Goal: Information Seeking & Learning: Learn about a topic

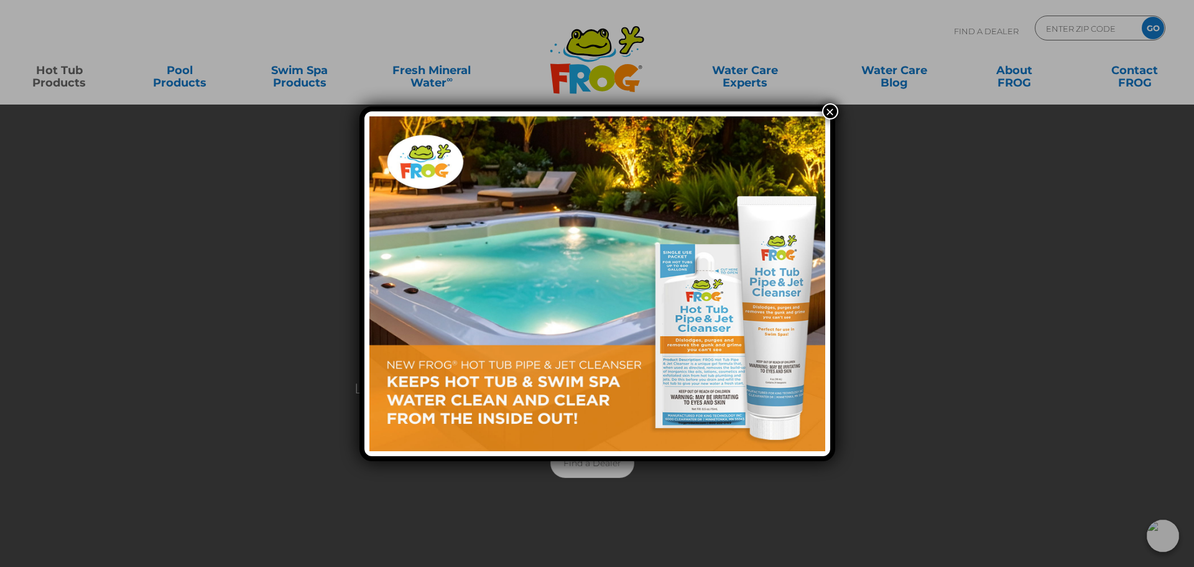
click at [827, 114] on button "×" at bounding box center [830, 111] width 16 height 16
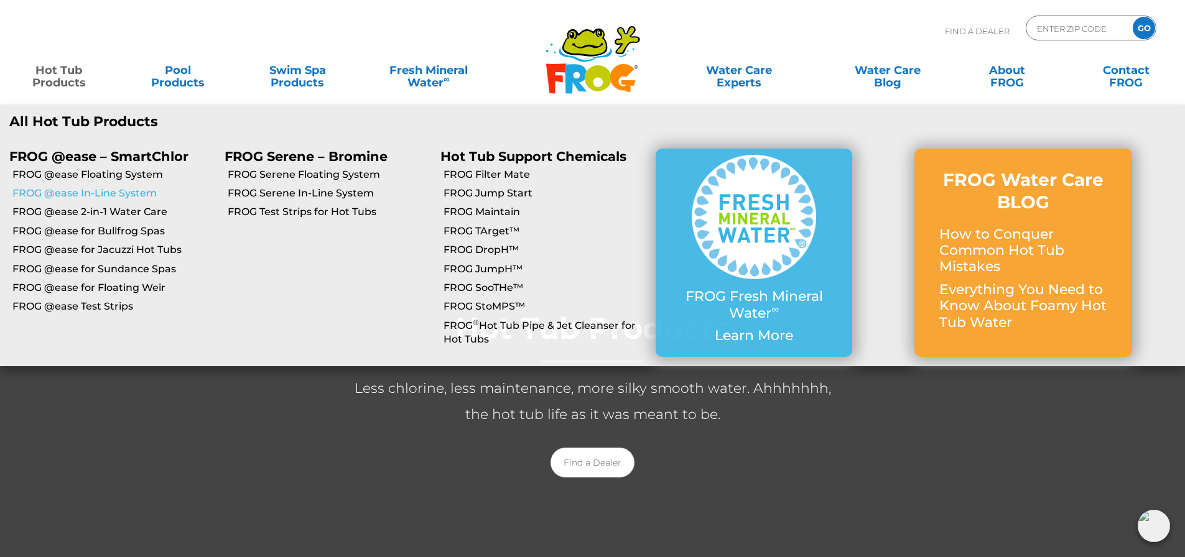
click at [96, 188] on link "FROG @ease In-Line System" at bounding box center [113, 194] width 203 height 14
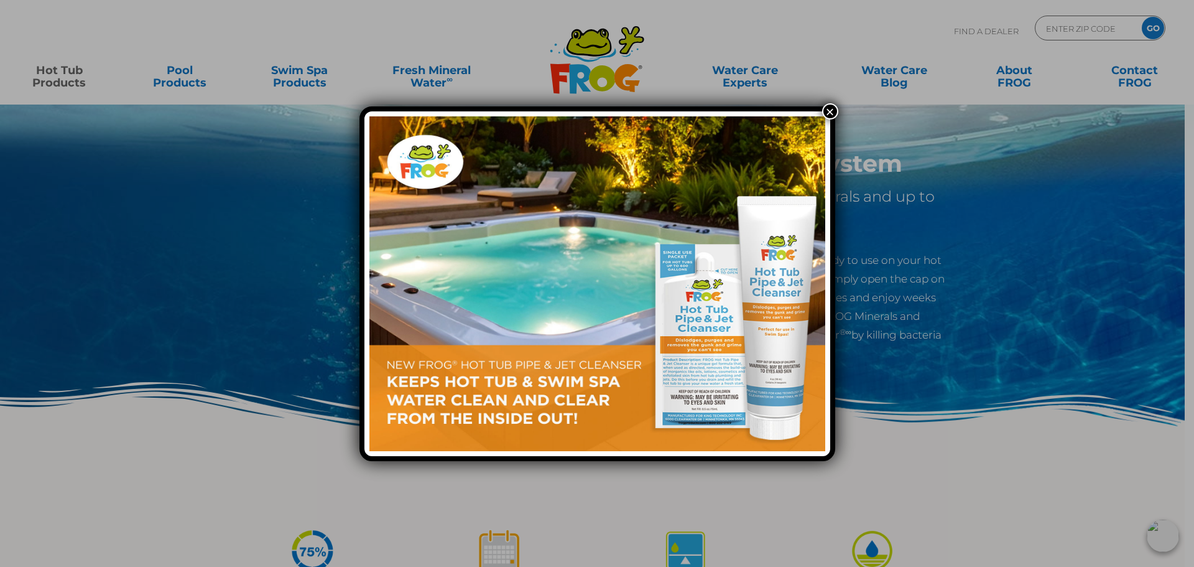
click at [834, 113] on button "×" at bounding box center [830, 111] width 16 height 16
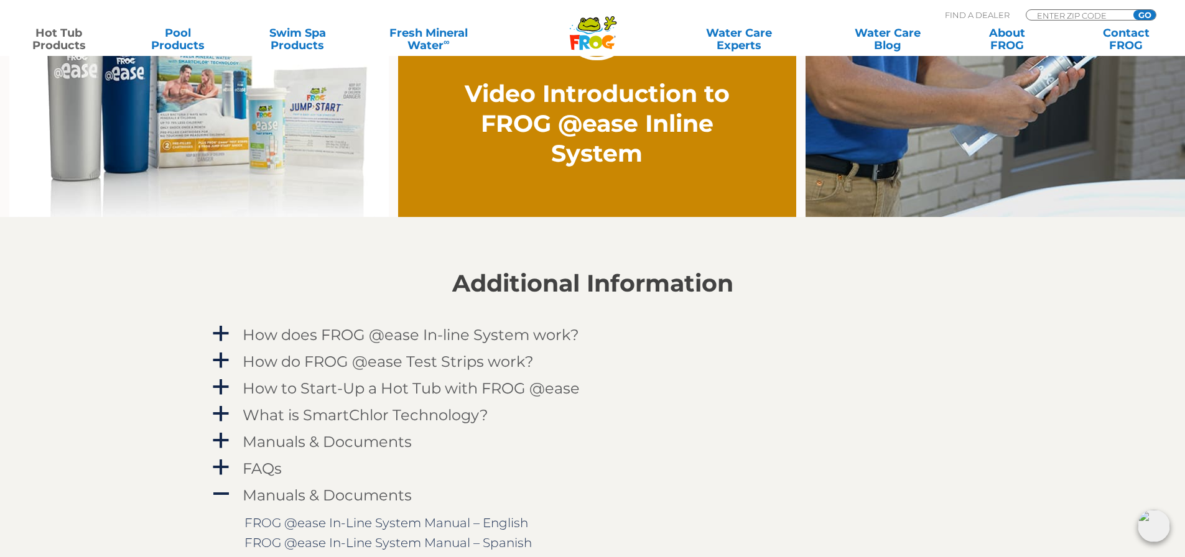
scroll to position [1120, 0]
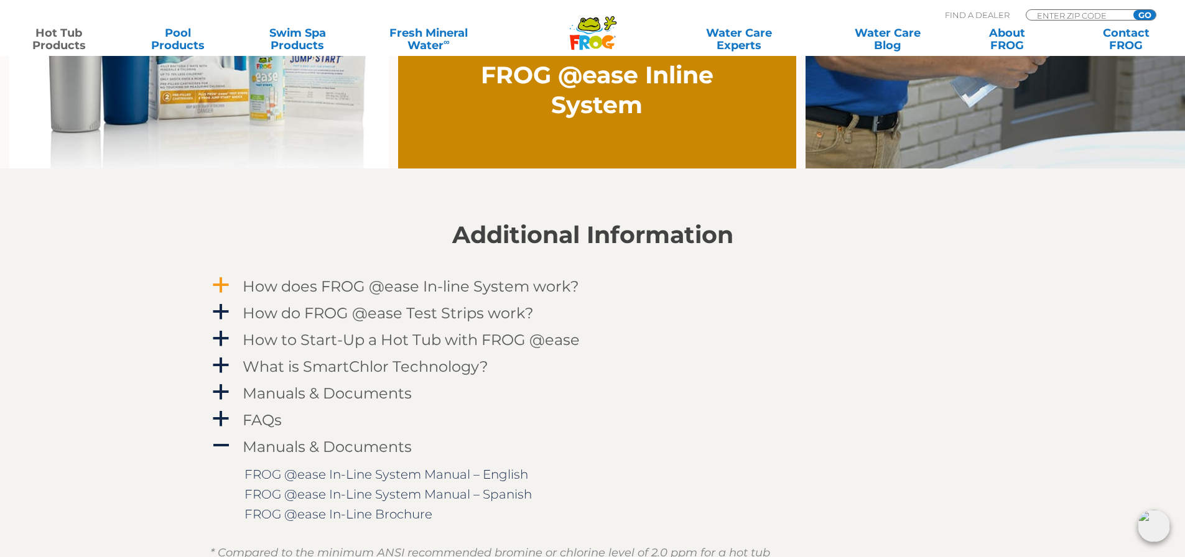
click at [217, 286] on span "a" at bounding box center [221, 285] width 19 height 19
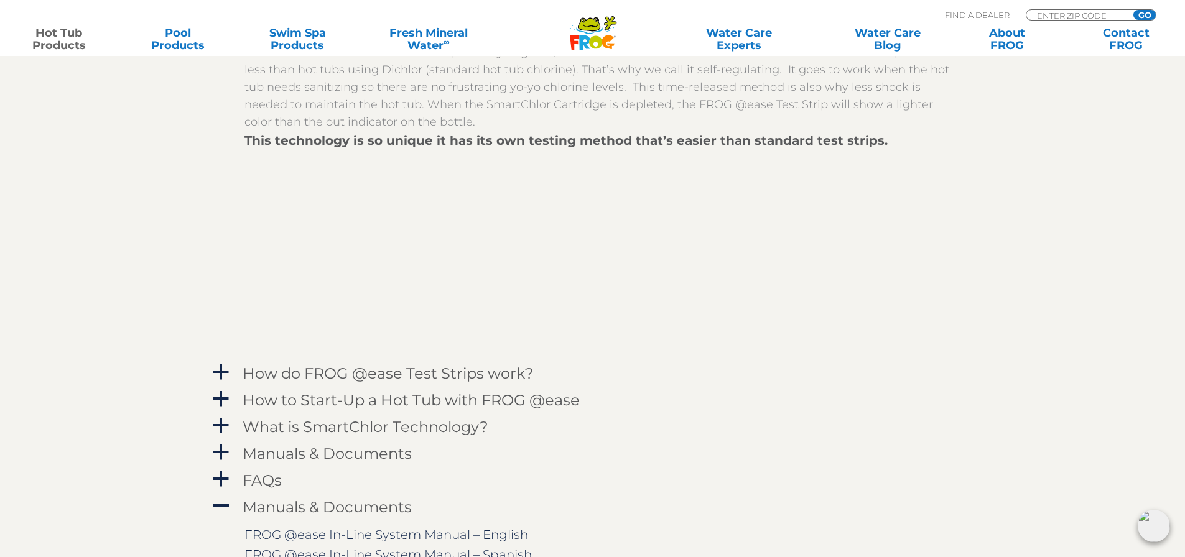
scroll to position [1431, 0]
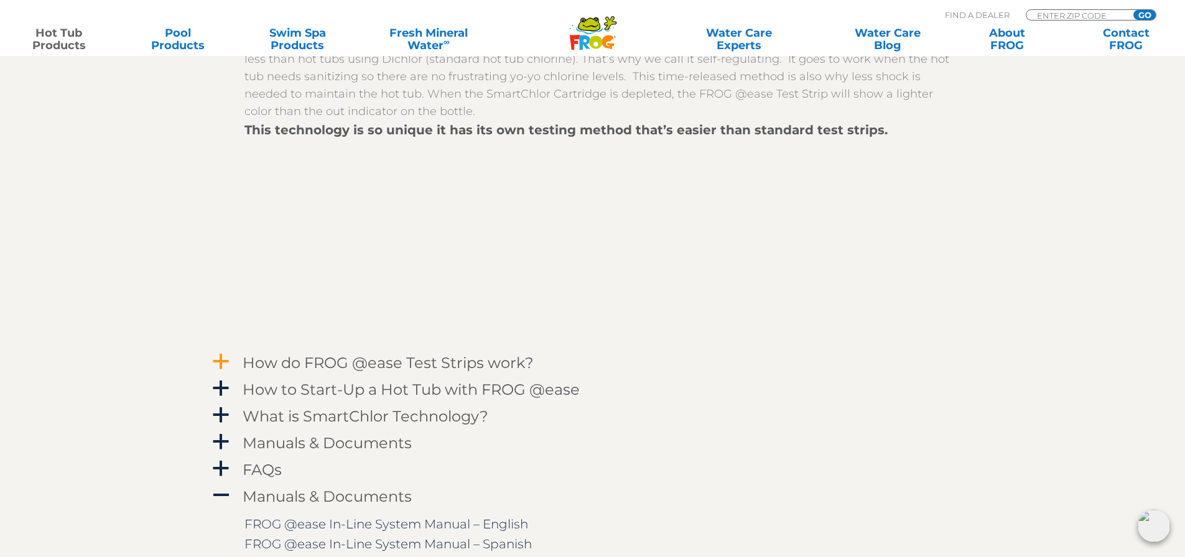
click at [223, 361] on span "a" at bounding box center [221, 362] width 19 height 19
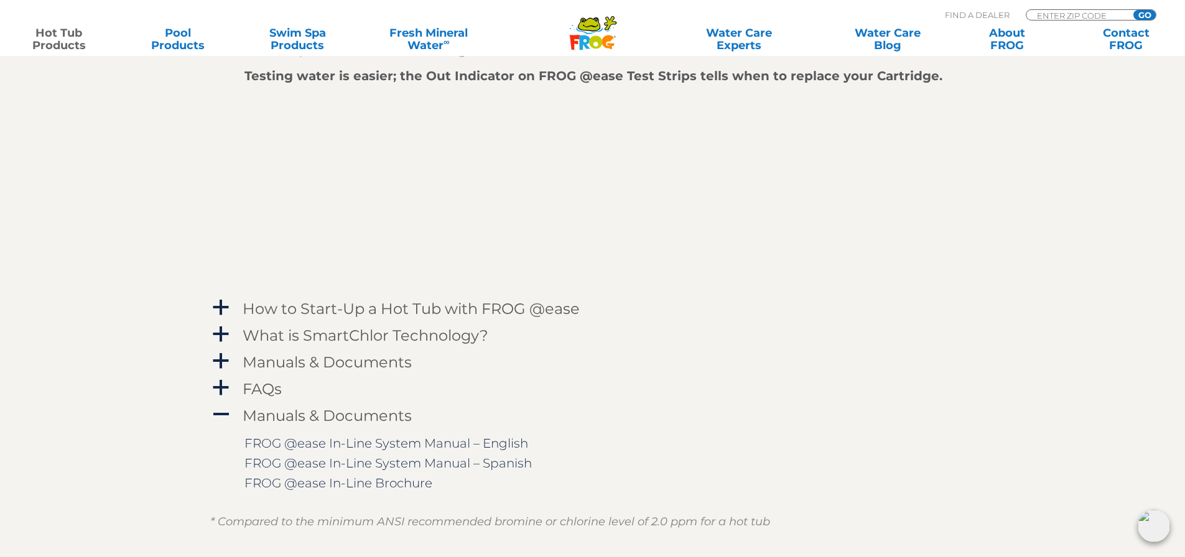
scroll to position [1866, 0]
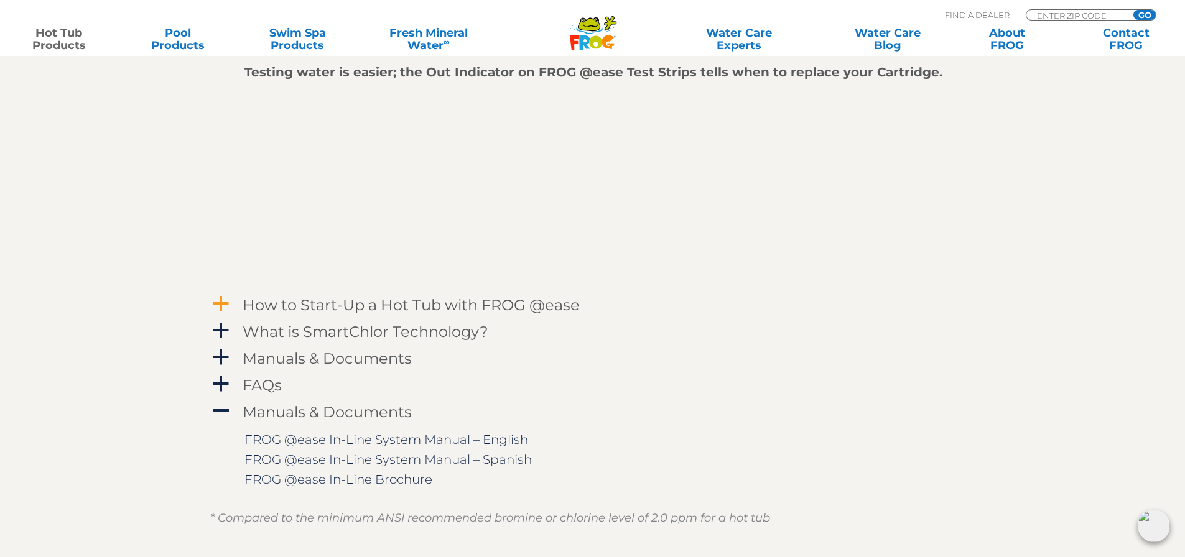
click at [216, 305] on span "a" at bounding box center [221, 304] width 19 height 19
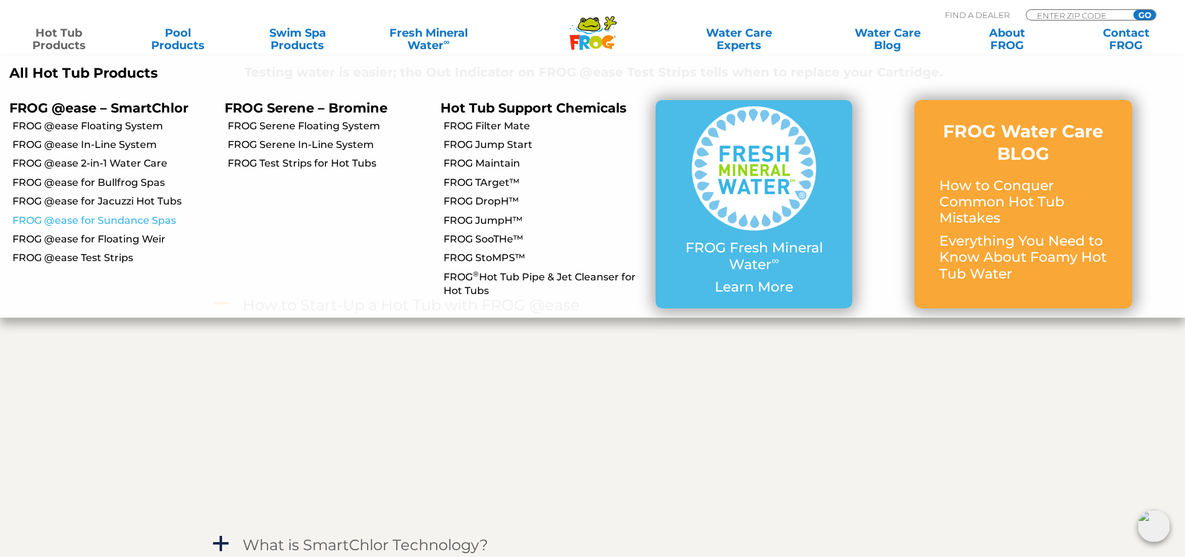
click at [144, 218] on link "FROG @ease for Sundance Spas" at bounding box center [113, 221] width 203 height 14
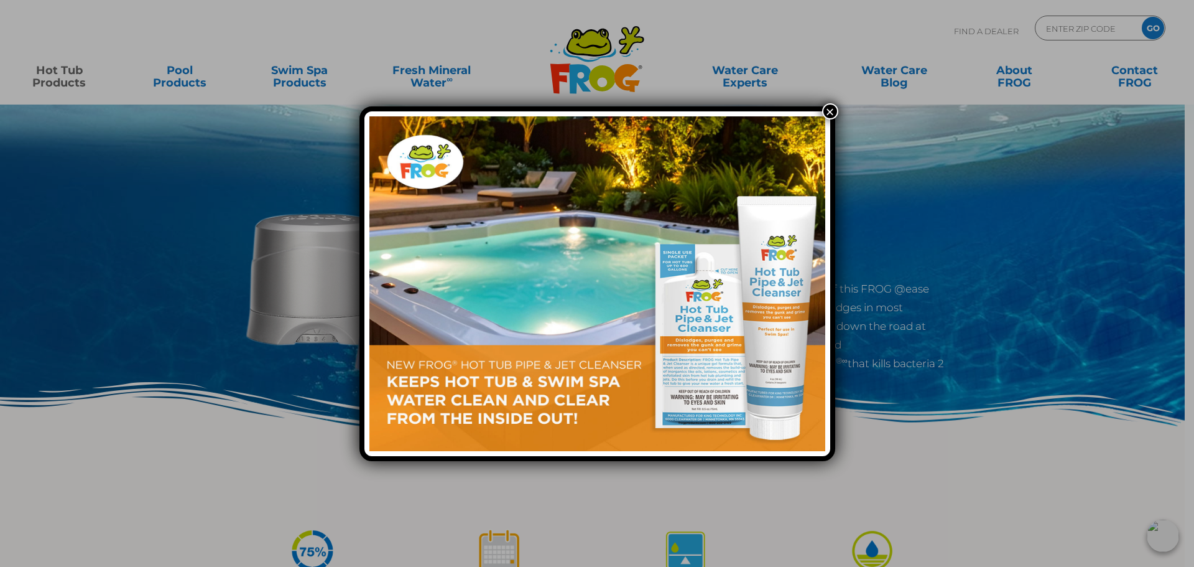
click at [831, 113] on button "×" at bounding box center [830, 111] width 16 height 16
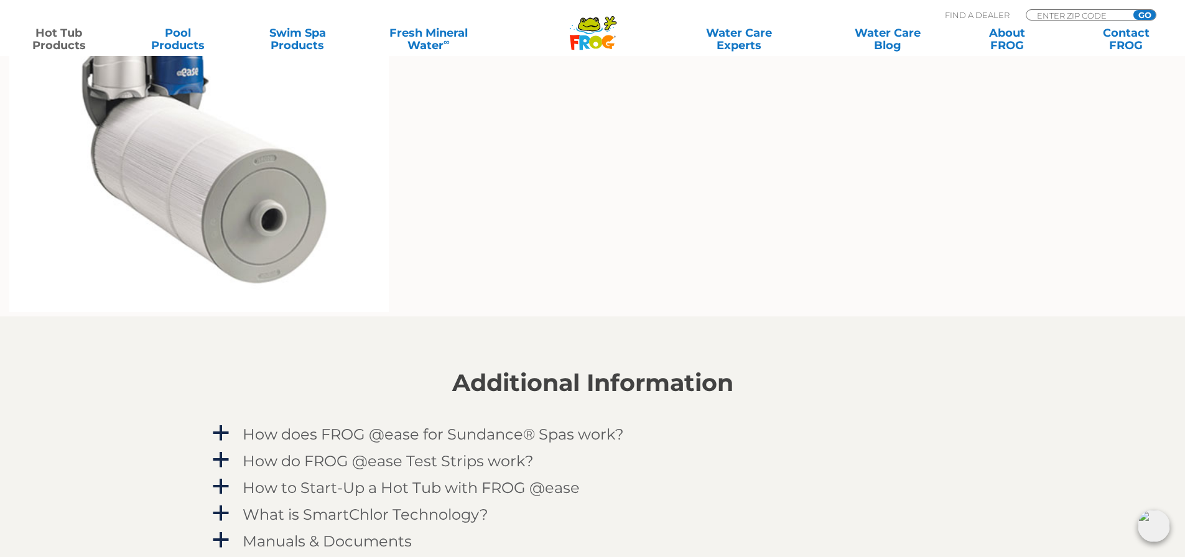
scroll to position [1244, 0]
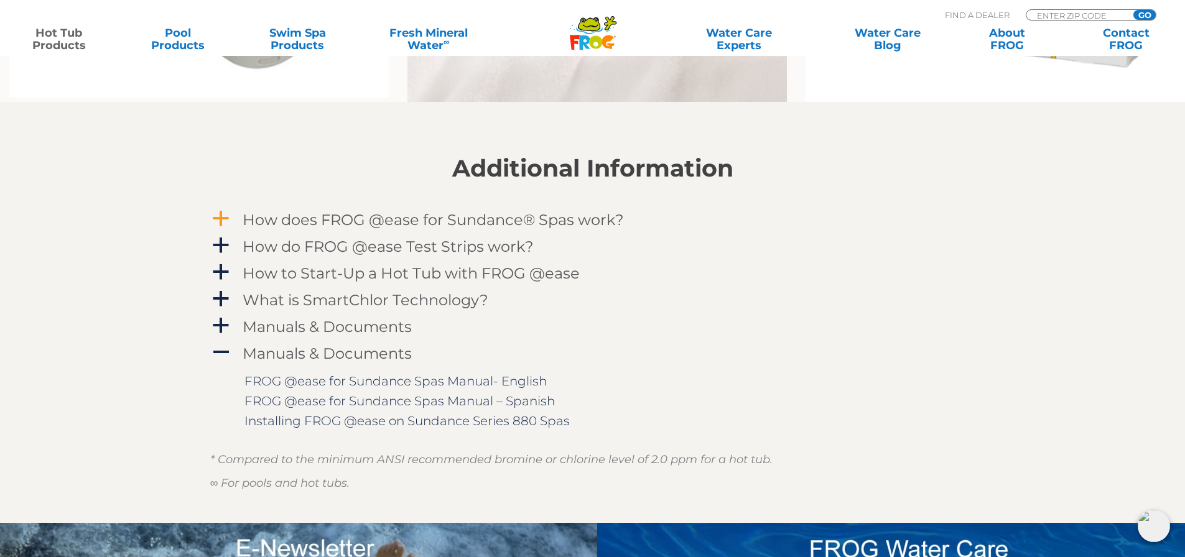
click at [229, 216] on span "a" at bounding box center [221, 219] width 19 height 19
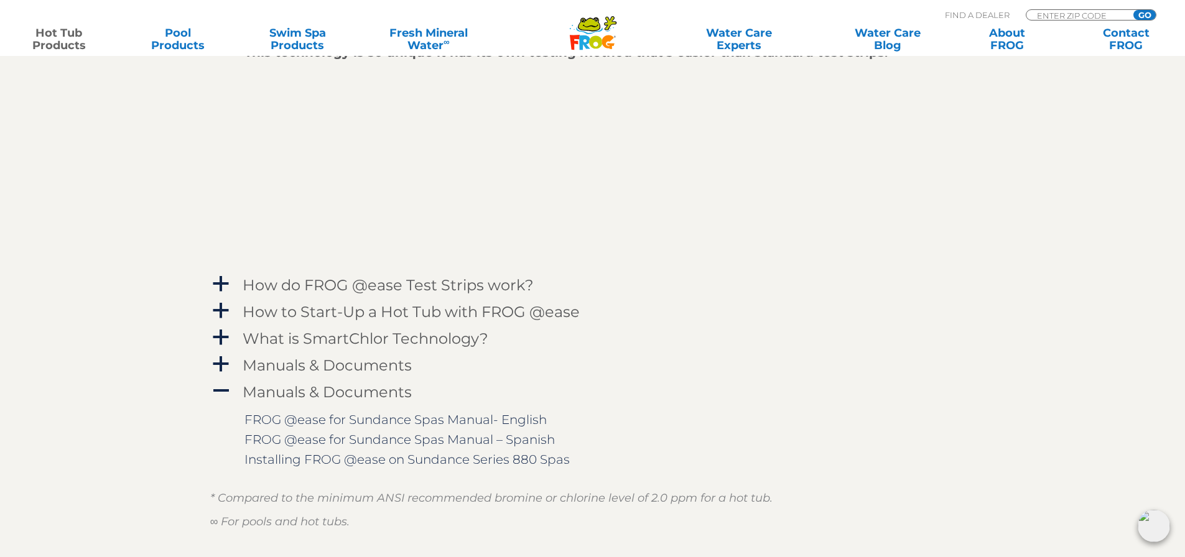
scroll to position [1555, 0]
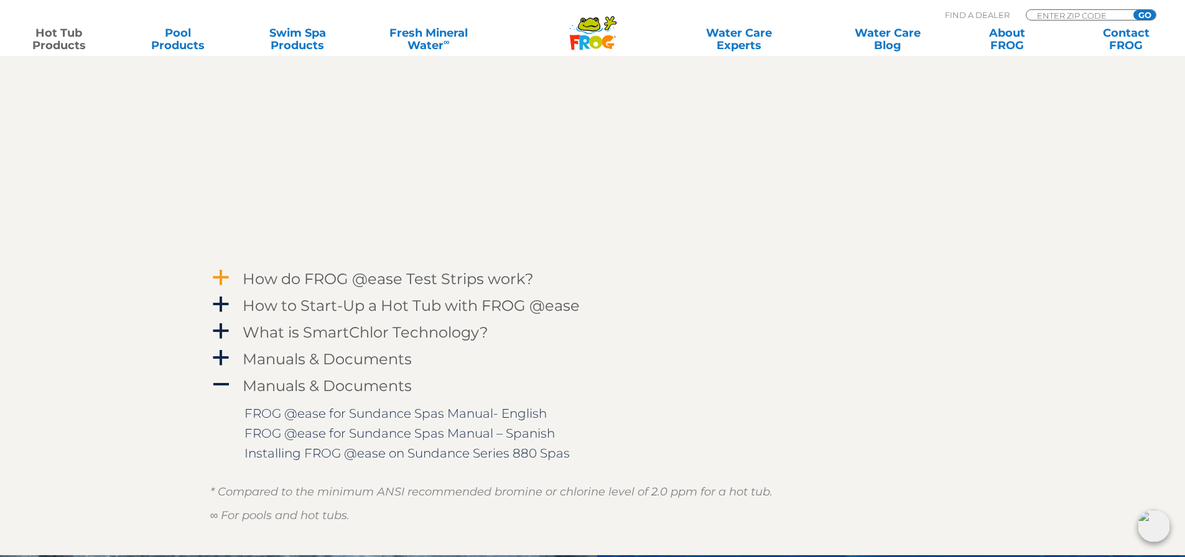
click at [221, 280] on span "a" at bounding box center [221, 278] width 19 height 19
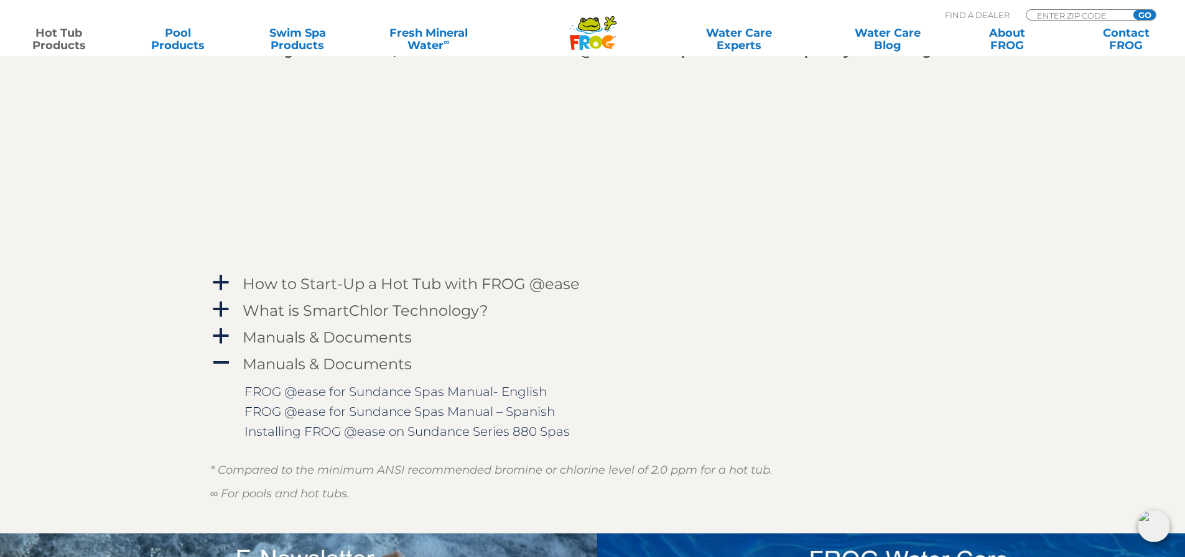
scroll to position [1929, 0]
click at [222, 285] on span "a" at bounding box center [221, 282] width 19 height 19
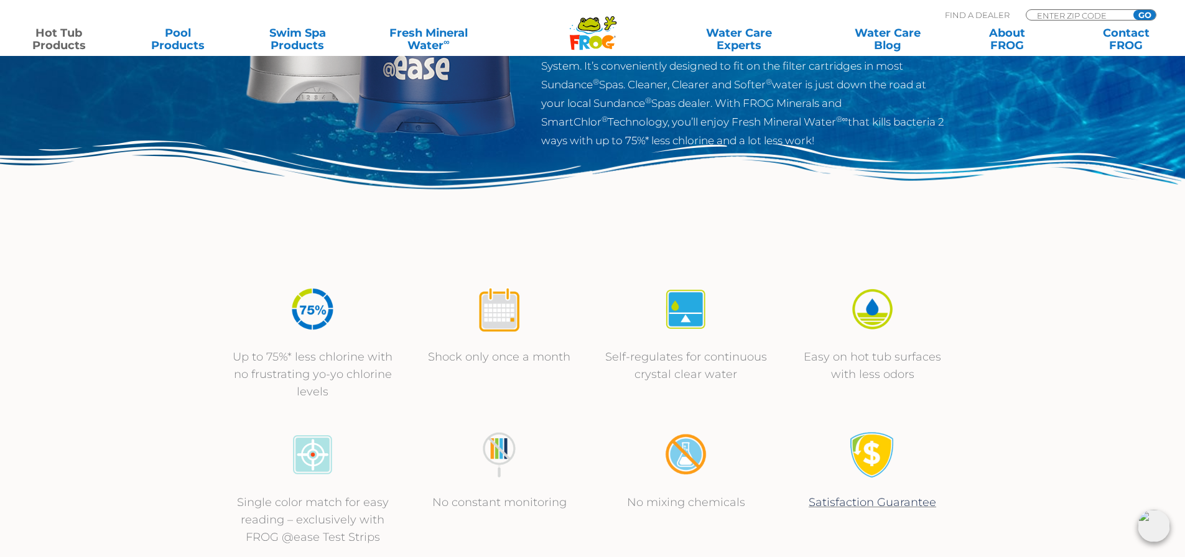
scroll to position [0, 0]
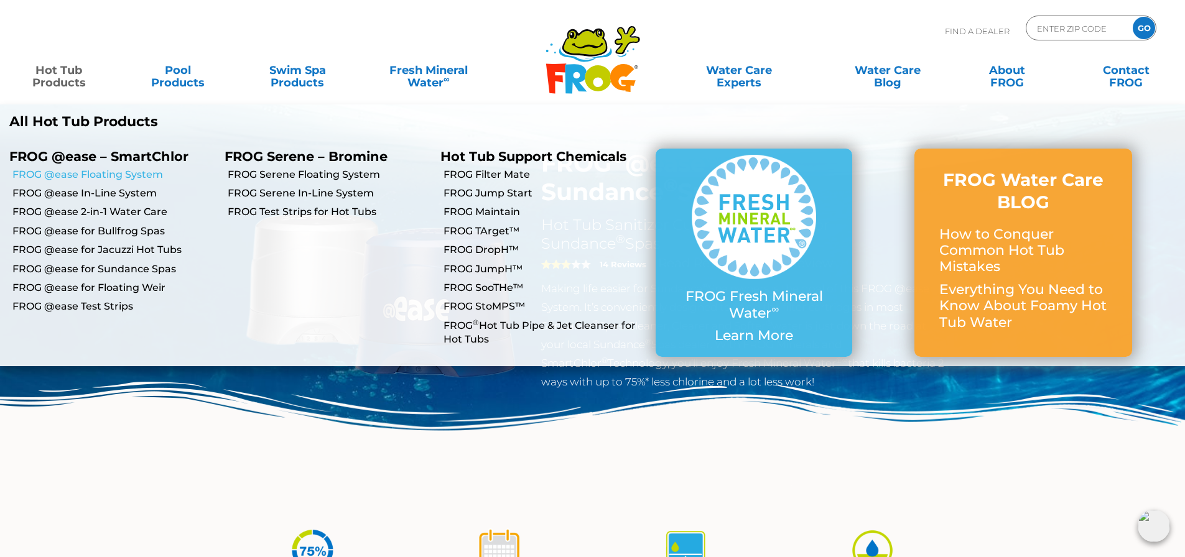
click at [103, 175] on link "FROG @ease Floating System" at bounding box center [113, 175] width 203 height 14
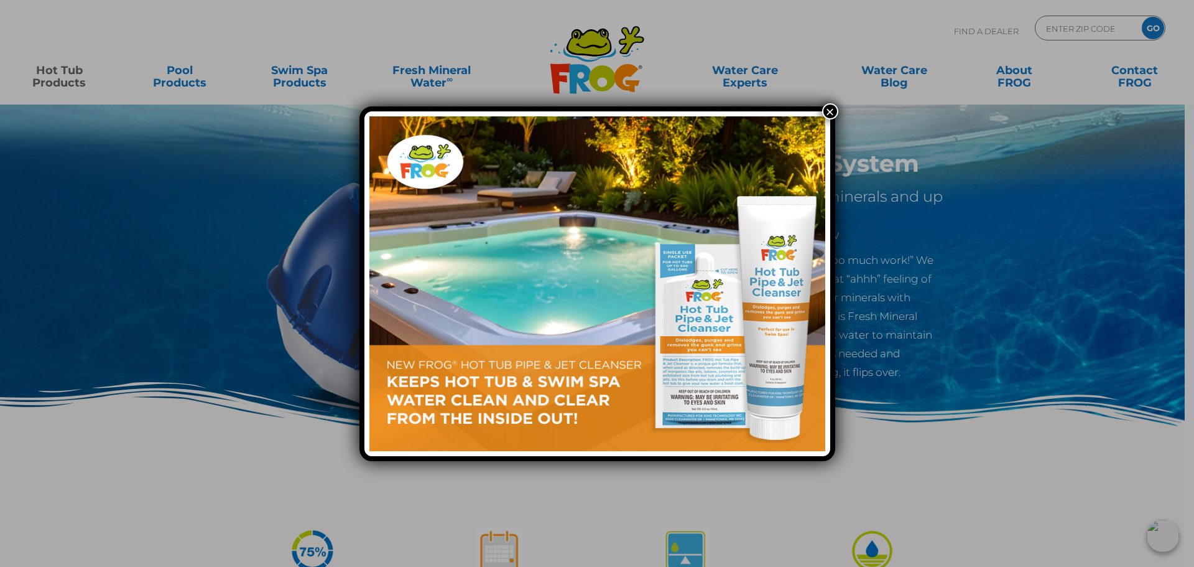
click at [834, 108] on button "×" at bounding box center [830, 111] width 16 height 16
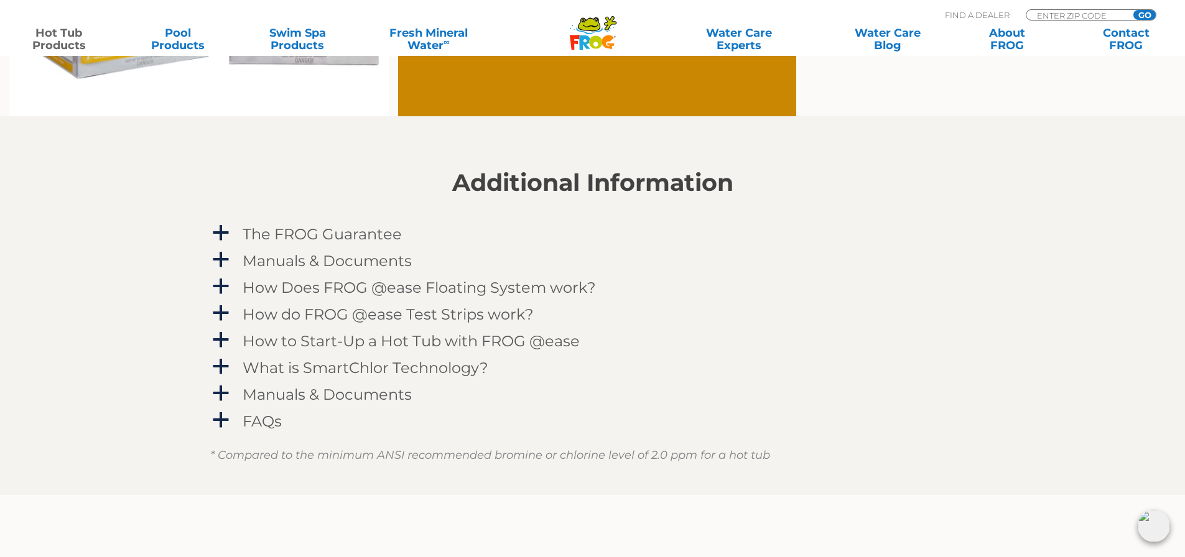
scroll to position [1244, 0]
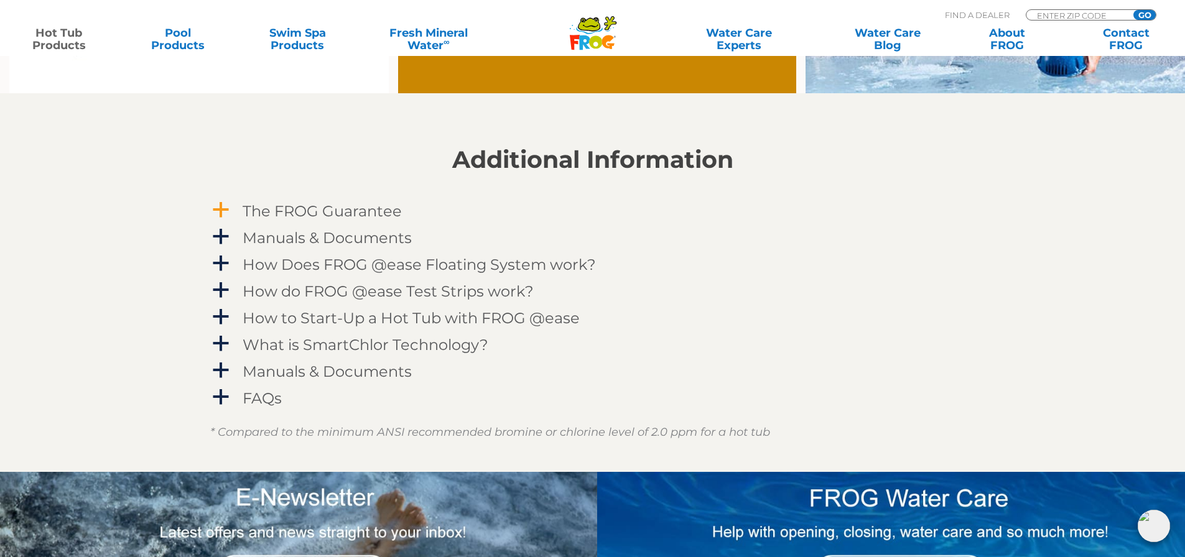
click at [224, 212] on span "a" at bounding box center [221, 210] width 19 height 19
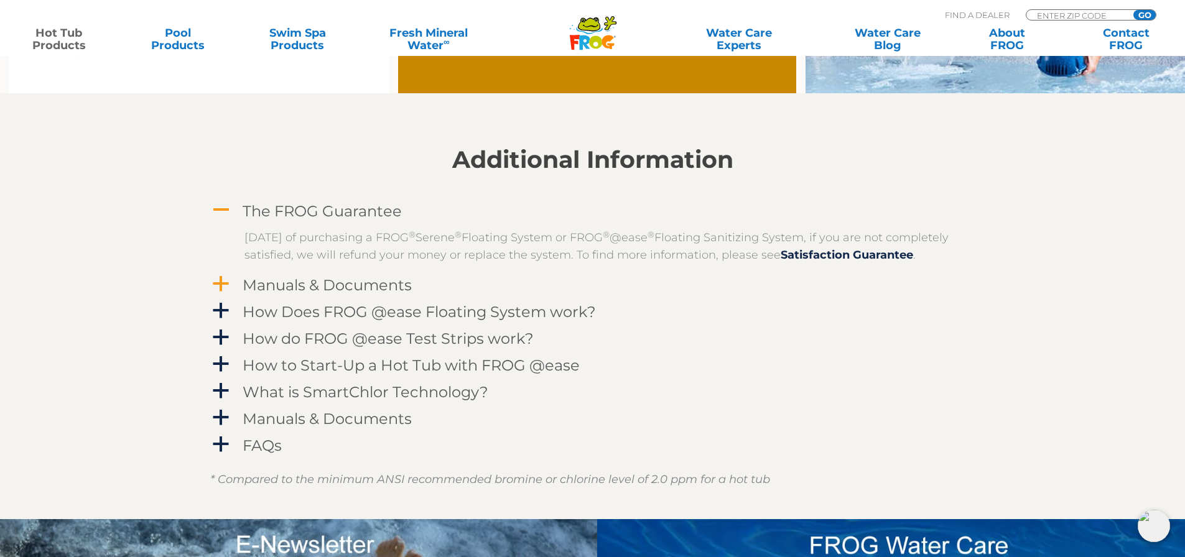
click at [220, 294] on span "a" at bounding box center [221, 284] width 19 height 19
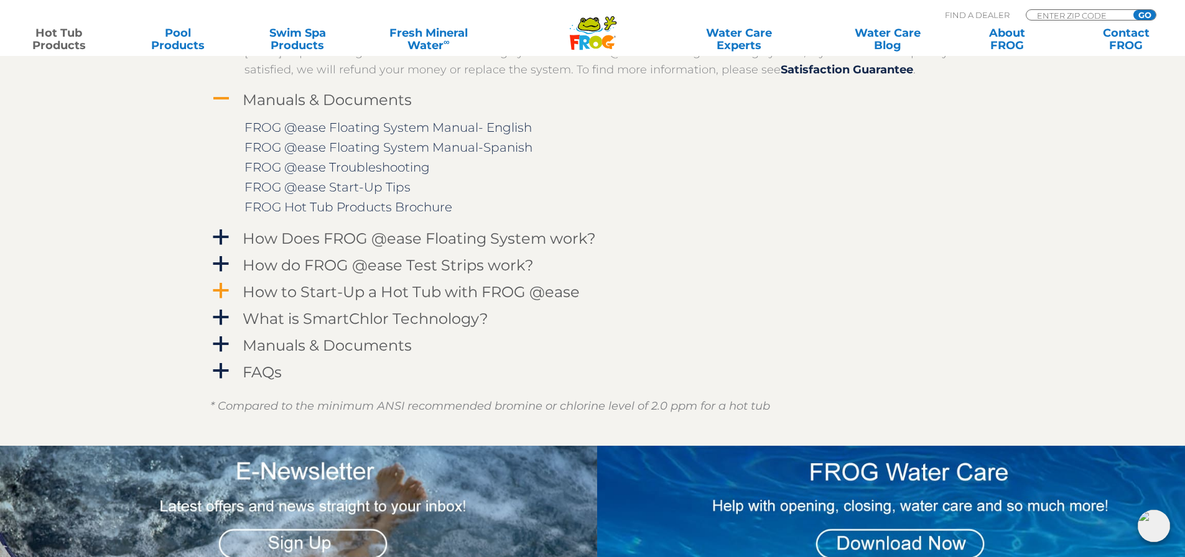
scroll to position [1431, 0]
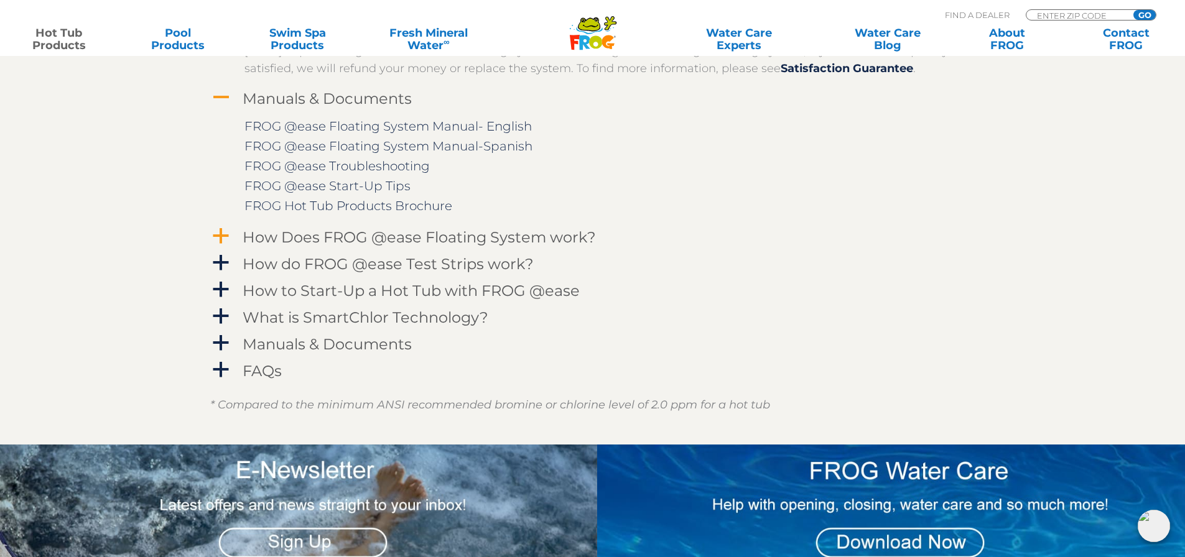
click at [220, 245] on span "a" at bounding box center [221, 236] width 19 height 19
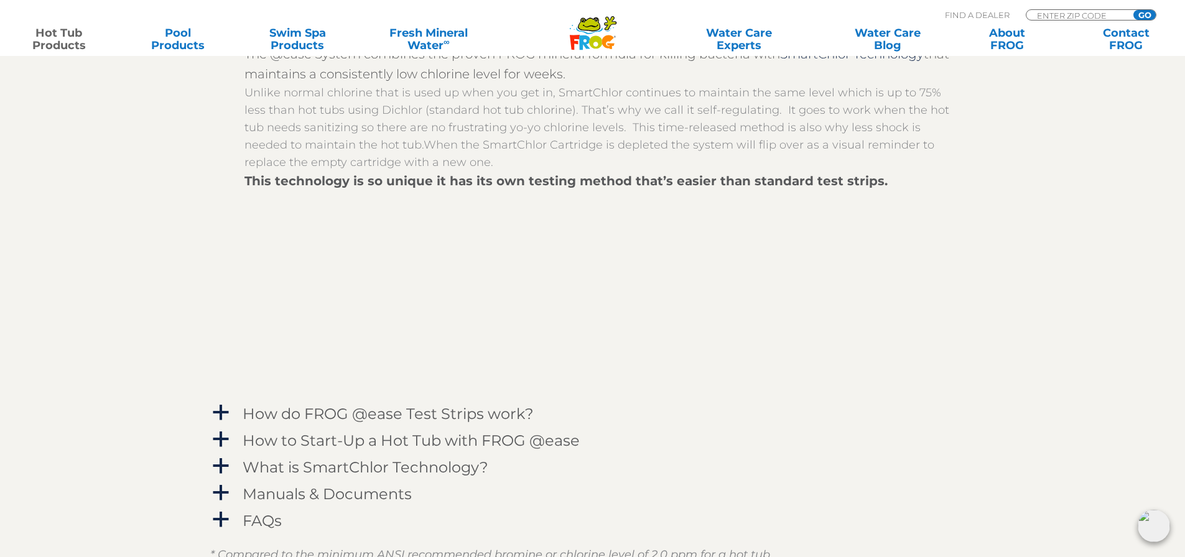
scroll to position [1742, 0]
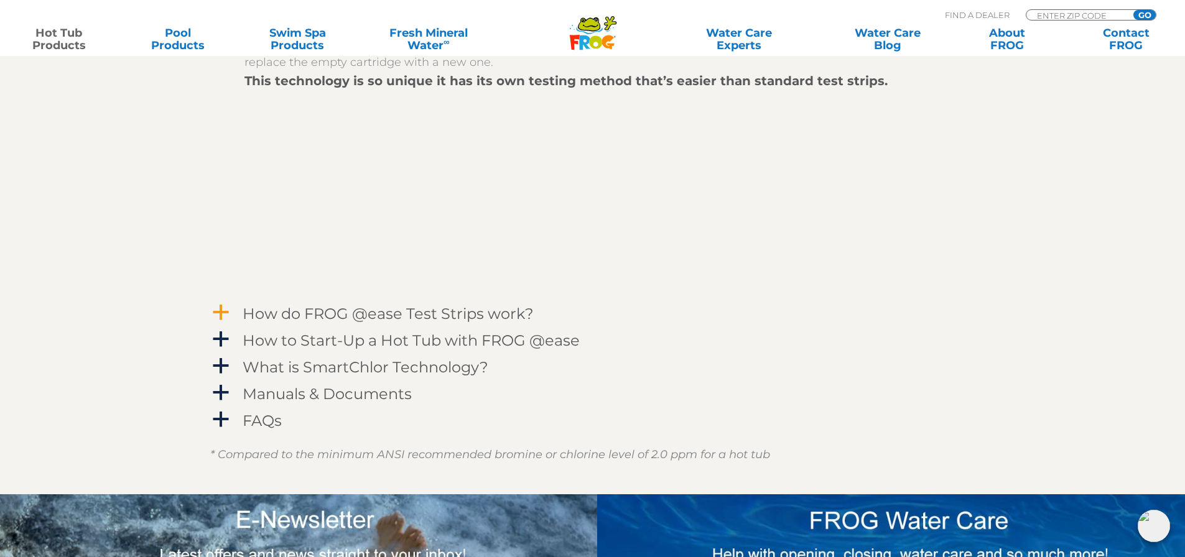
click at [213, 322] on span "a" at bounding box center [221, 313] width 19 height 19
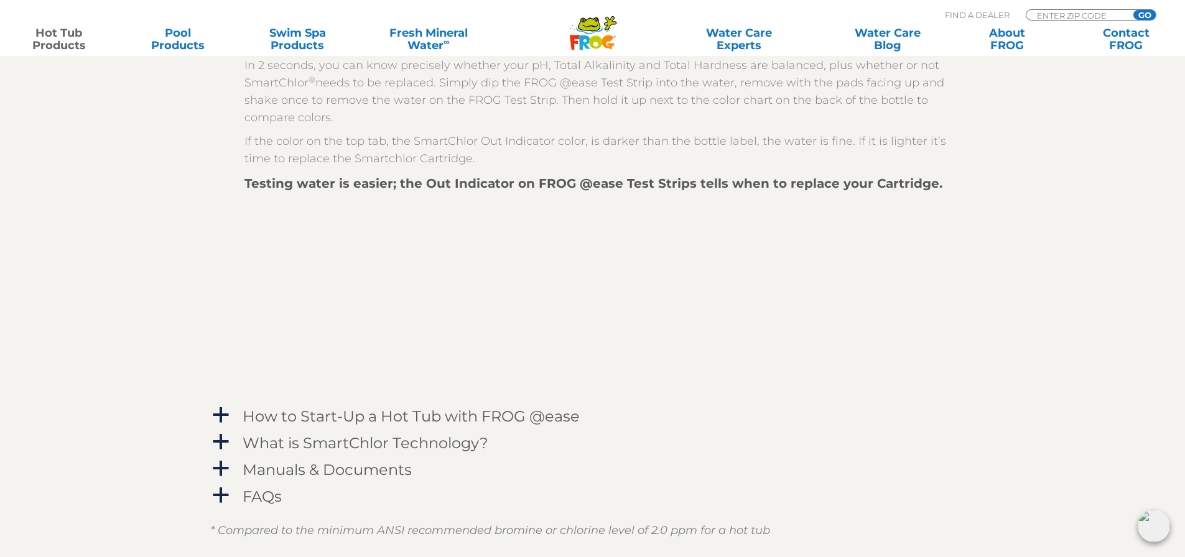
scroll to position [2177, 0]
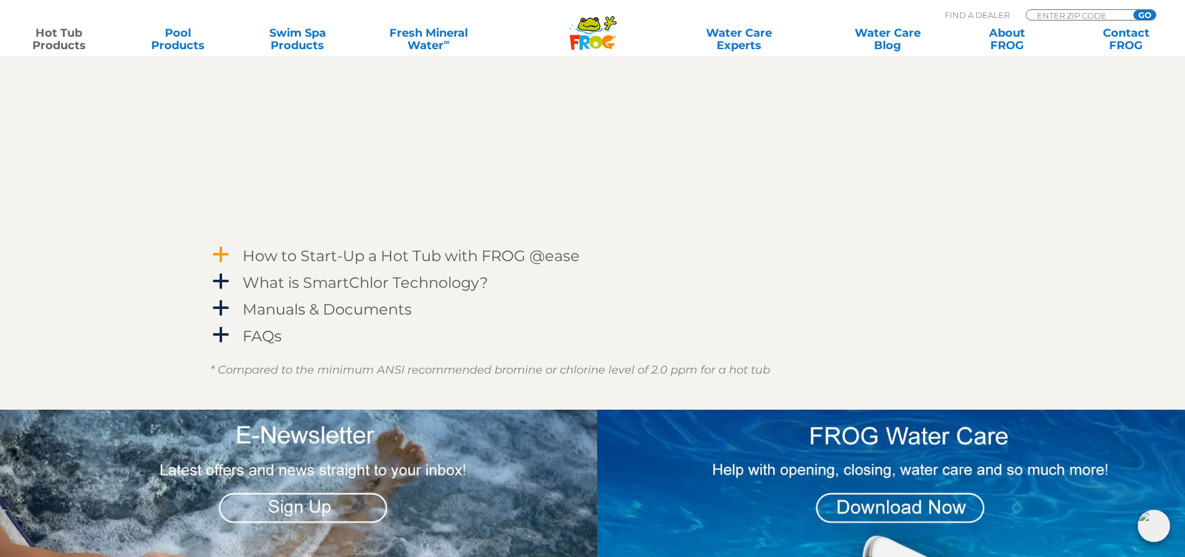
click at [222, 264] on span "a" at bounding box center [221, 255] width 19 height 19
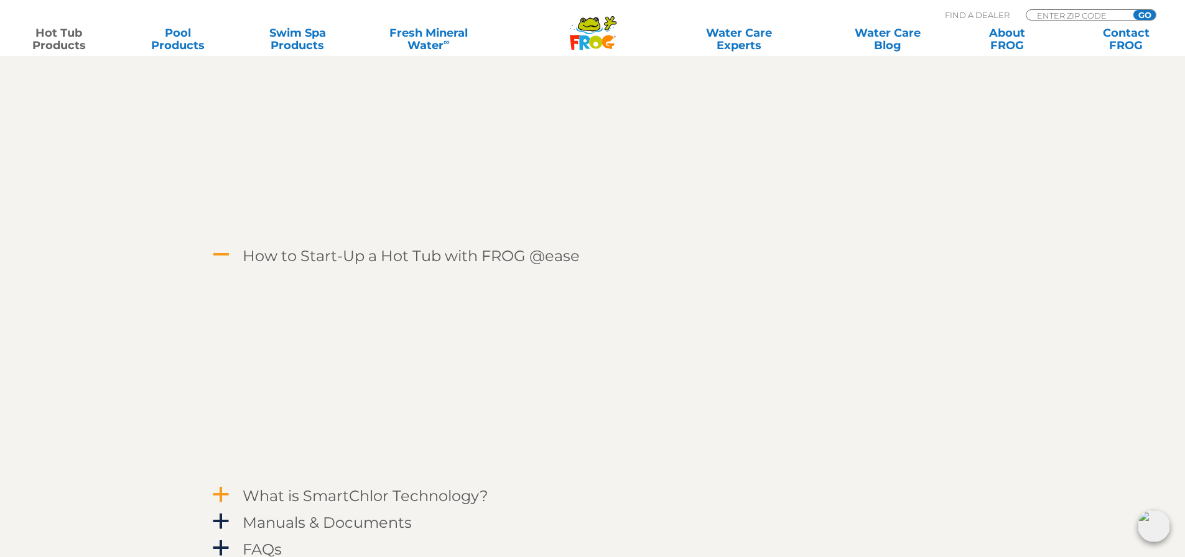
click at [221, 505] on span "a" at bounding box center [221, 495] width 19 height 19
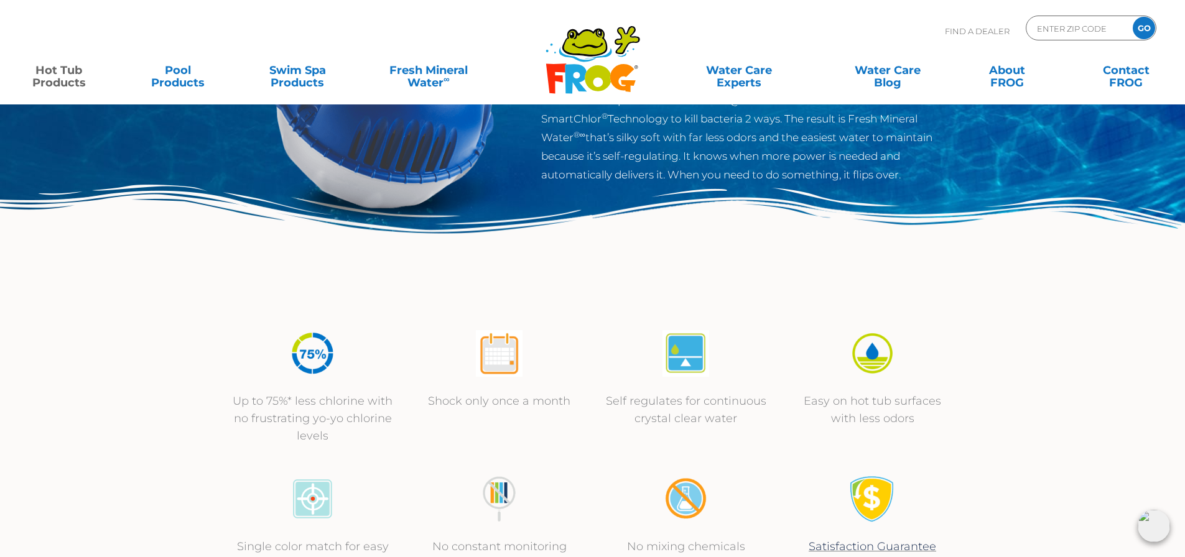
scroll to position [0, 0]
